Goal: Information Seeking & Learning: Learn about a topic

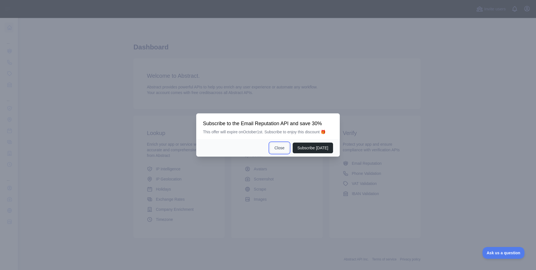
click at [285, 149] on button "Close" at bounding box center [280, 147] width 20 height 11
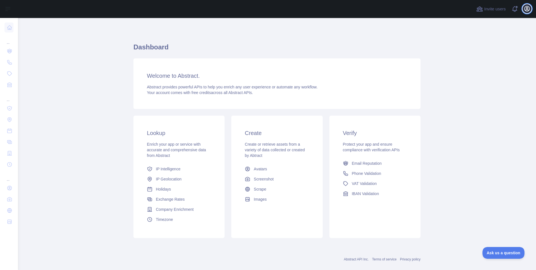
click at [530, 8] on icon "button" at bounding box center [527, 8] width 7 height 7
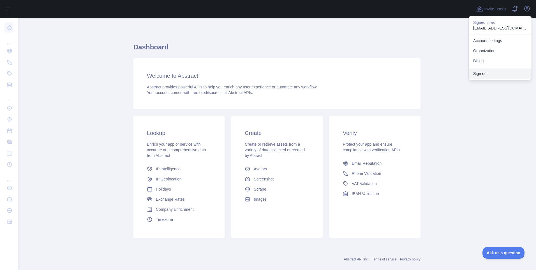
click at [490, 70] on button "Sign out" at bounding box center [500, 73] width 63 height 10
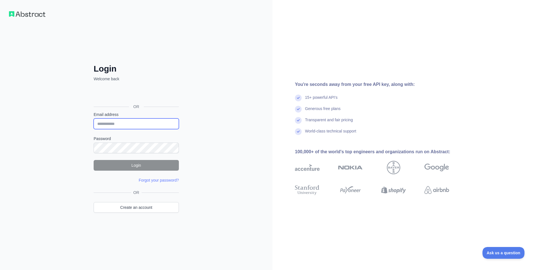
click at [121, 127] on input "Email address" at bounding box center [136, 123] width 85 height 11
paste input "**********"
type input "**********"
click at [115, 167] on button "Login" at bounding box center [136, 165] width 85 height 11
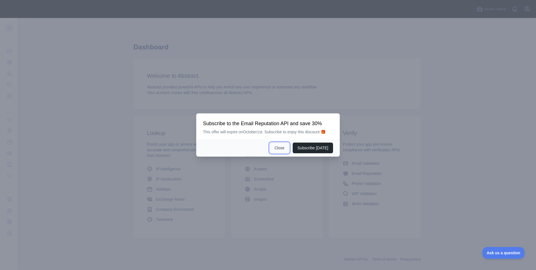
click at [283, 147] on button "Close" at bounding box center [280, 147] width 20 height 11
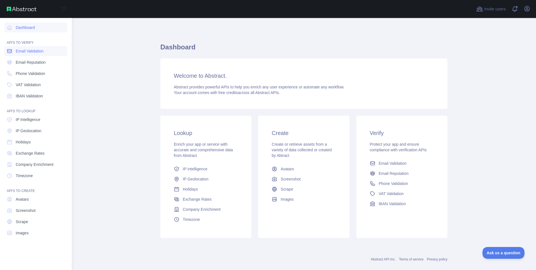
click at [9, 52] on icon at bounding box center [10, 51] width 6 height 6
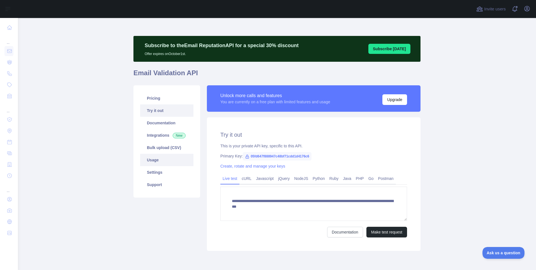
click at [153, 159] on link "Usage" at bounding box center [166, 160] width 53 height 12
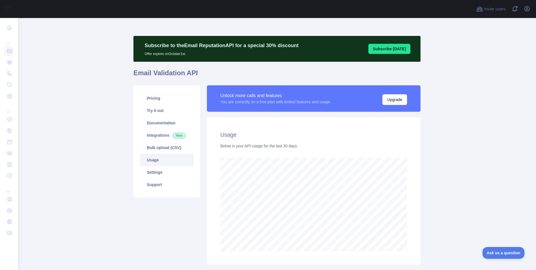
scroll to position [252, 514]
click at [153, 100] on link "Pricing" at bounding box center [166, 98] width 53 height 12
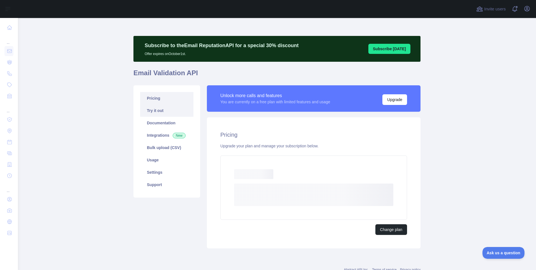
click at [154, 110] on link "Try it out" at bounding box center [166, 110] width 53 height 12
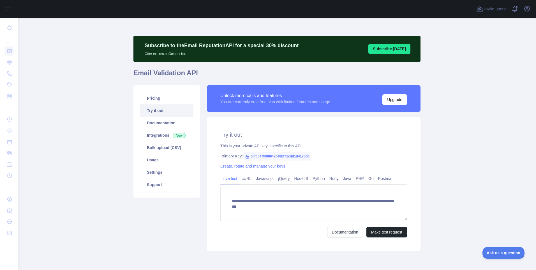
click at [531, 7] on div "Open user menu" at bounding box center [527, 9] width 9 height 10
click at [528, 7] on icon "button" at bounding box center [527, 8] width 7 height 7
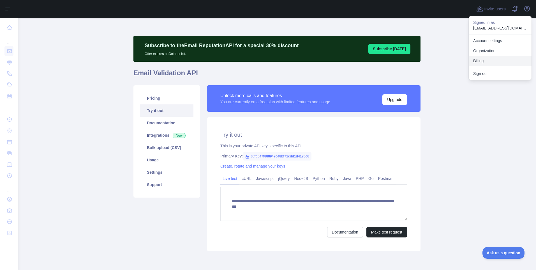
click at [484, 59] on button "Billing" at bounding box center [500, 61] width 63 height 10
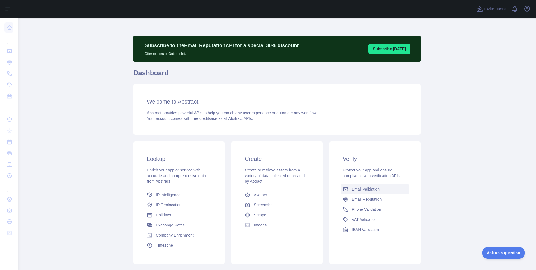
click at [358, 189] on span "Email Validation" at bounding box center [366, 189] width 28 height 6
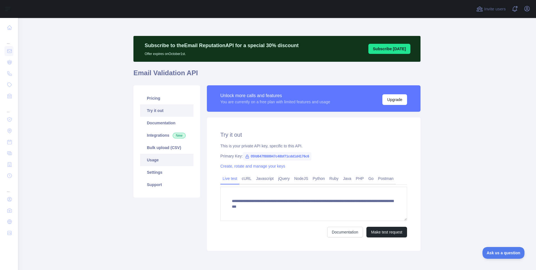
click at [152, 163] on link "Usage" at bounding box center [166, 160] width 53 height 12
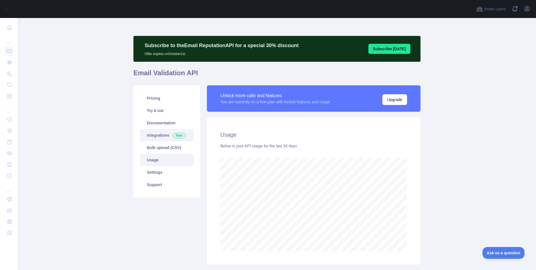
scroll to position [252, 514]
click at [159, 115] on link "Try it out" at bounding box center [166, 110] width 53 height 12
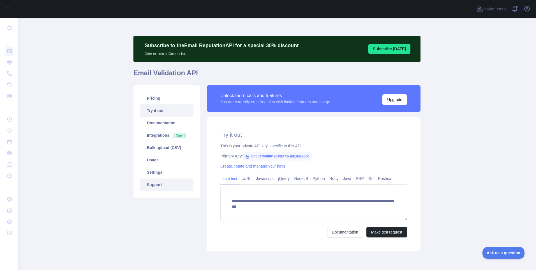
click at [160, 186] on link "Support" at bounding box center [166, 184] width 53 height 12
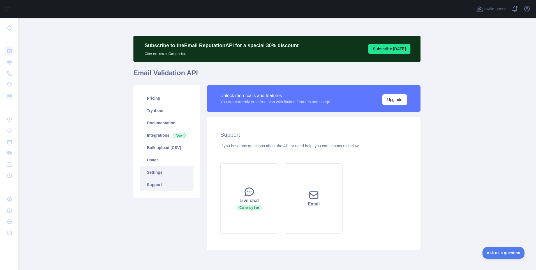
click at [162, 172] on link "Settings" at bounding box center [166, 172] width 53 height 12
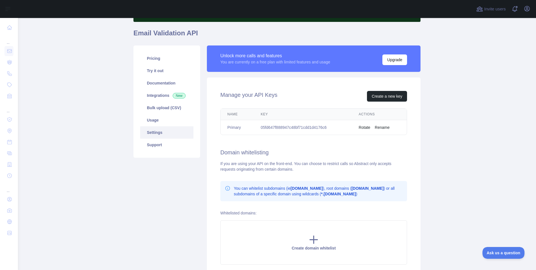
scroll to position [84, 0]
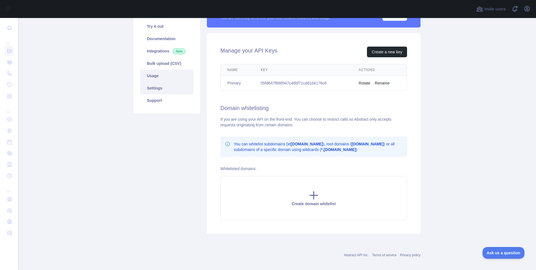
click at [155, 73] on link "Usage" at bounding box center [166, 76] width 53 height 12
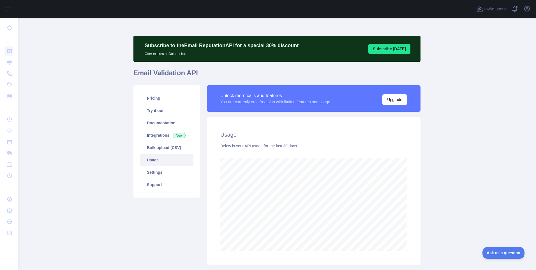
scroll to position [252, 514]
click at [152, 110] on link "Try it out" at bounding box center [166, 110] width 53 height 12
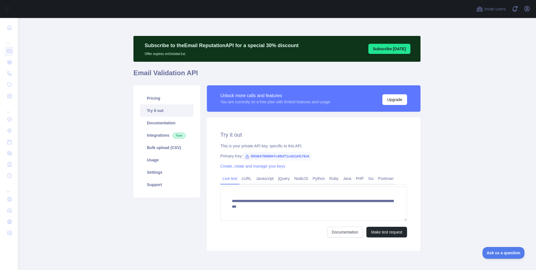
click at [90, 104] on main "**********" at bounding box center [277, 144] width 518 height 252
copy span "05fd647f888947c48bf71cdd1d4176c6"
drag, startPoint x: 249, startPoint y: 156, endPoint x: 308, endPoint y: 156, distance: 59.1
click at [308, 156] on span "05fd647f888947c48bf71cdd1d4176c6" at bounding box center [277, 156] width 69 height 8
copy span "05fd647f888947c48bf71cdd1d4176c6"
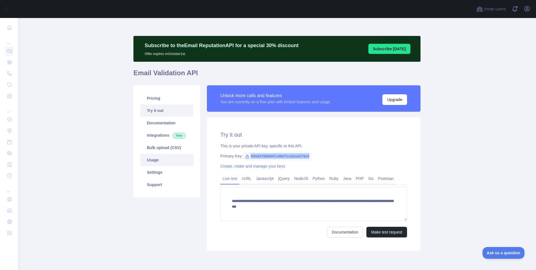
click at [156, 162] on link "Usage" at bounding box center [166, 160] width 53 height 12
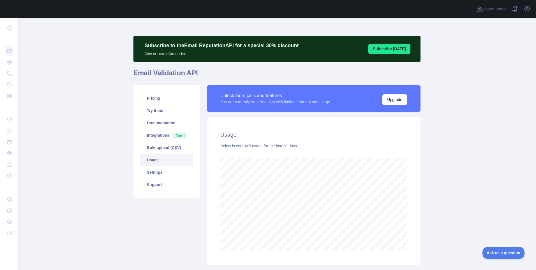
scroll to position [252, 514]
click at [227, 71] on h1 "Email Validation API" at bounding box center [276, 74] width 287 height 13
